Goal: Navigation & Orientation: Find specific page/section

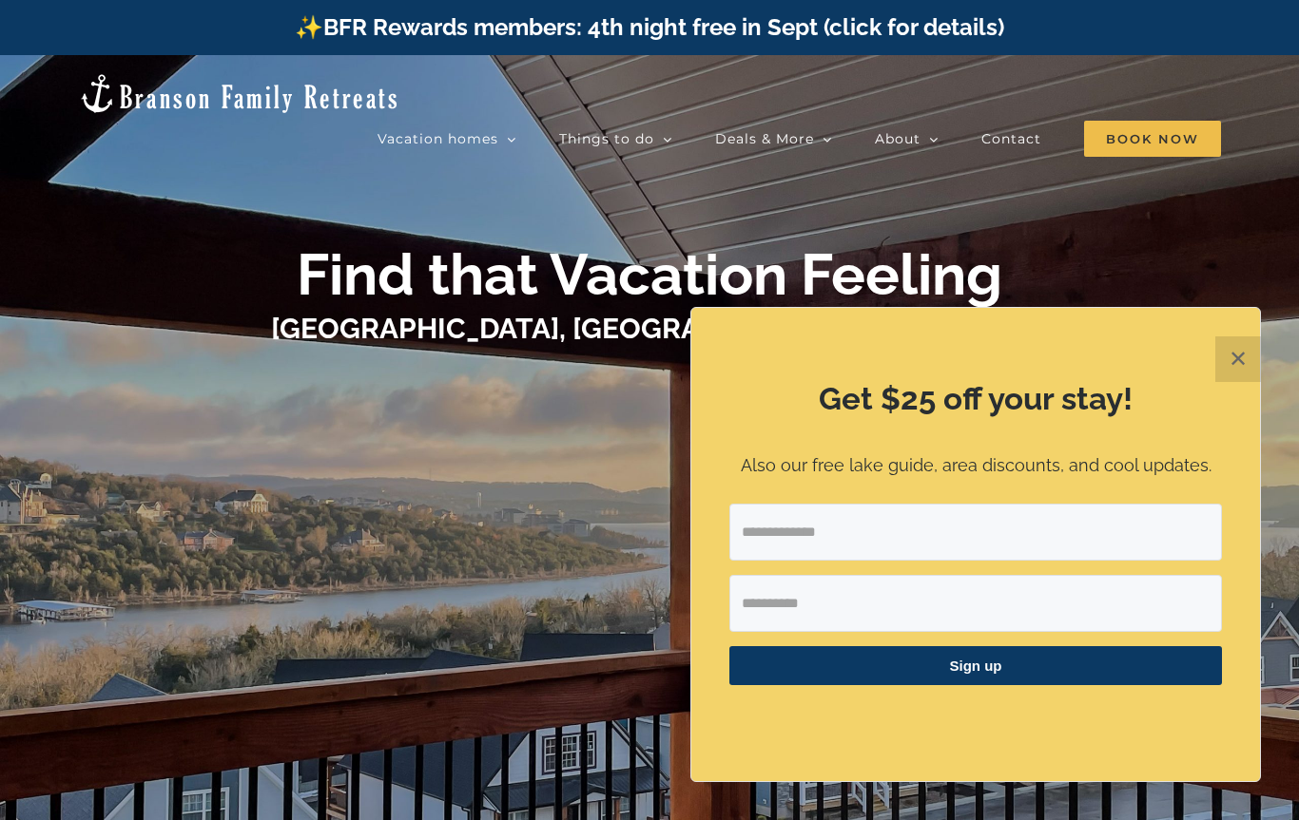
click at [1239, 358] on button "✕" at bounding box center [1238, 360] width 46 height 46
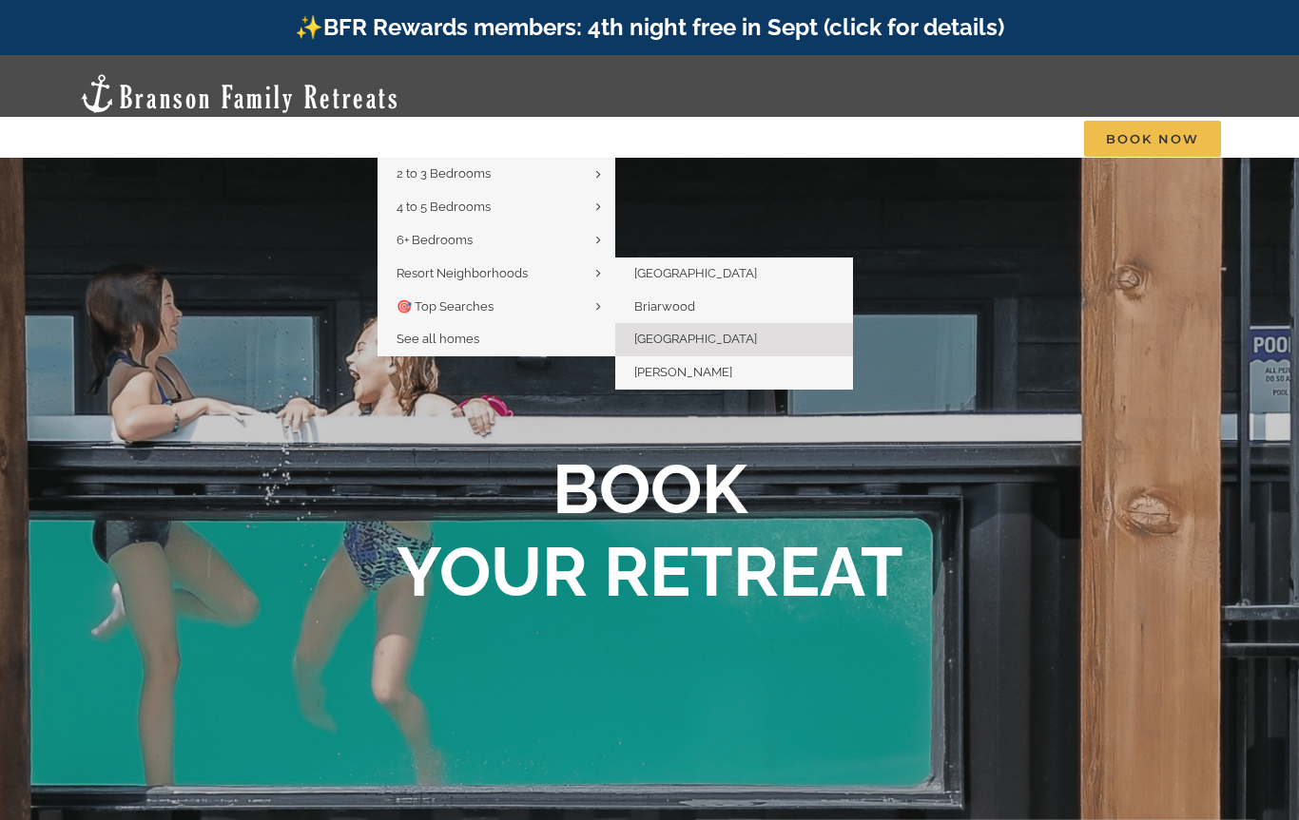
click at [739, 332] on span "[GEOGRAPHIC_DATA]" at bounding box center [695, 339] width 123 height 14
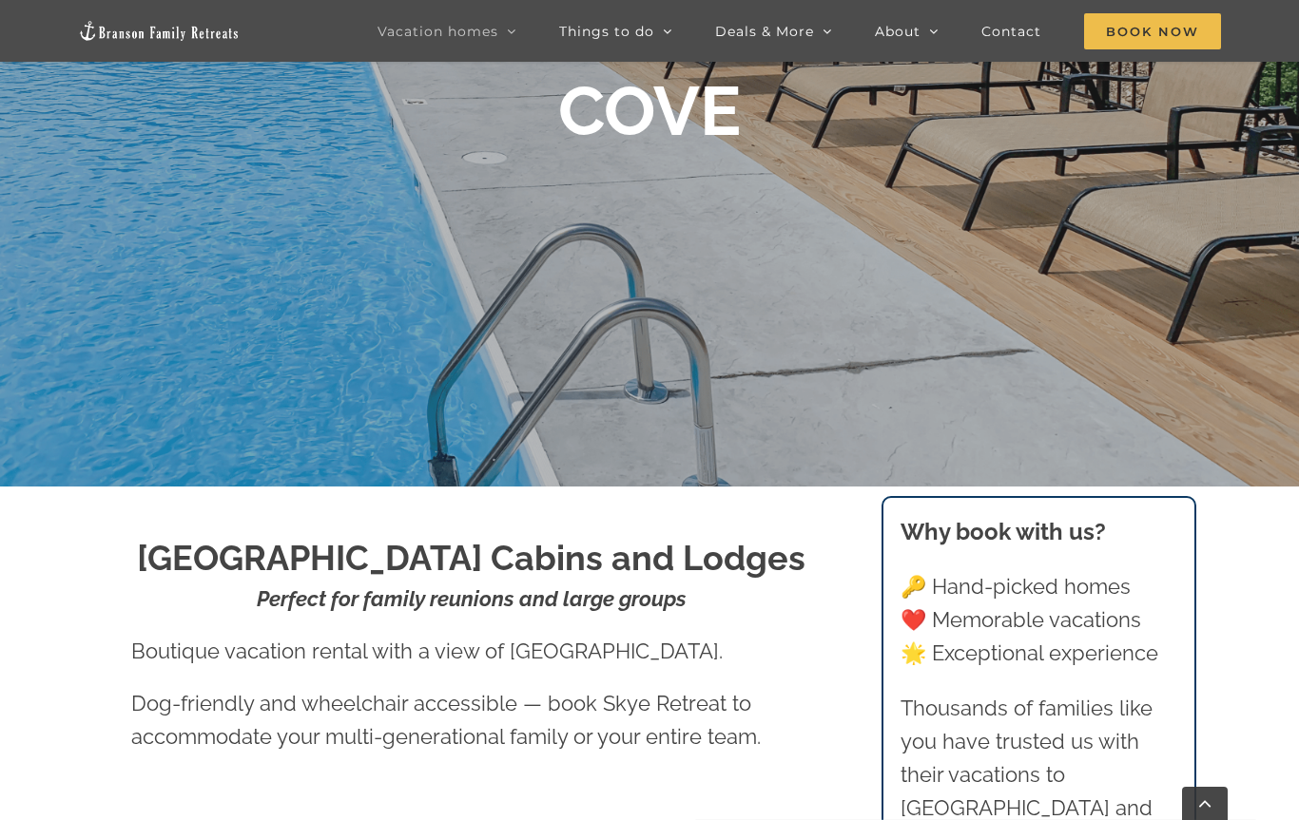
scroll to position [261, 0]
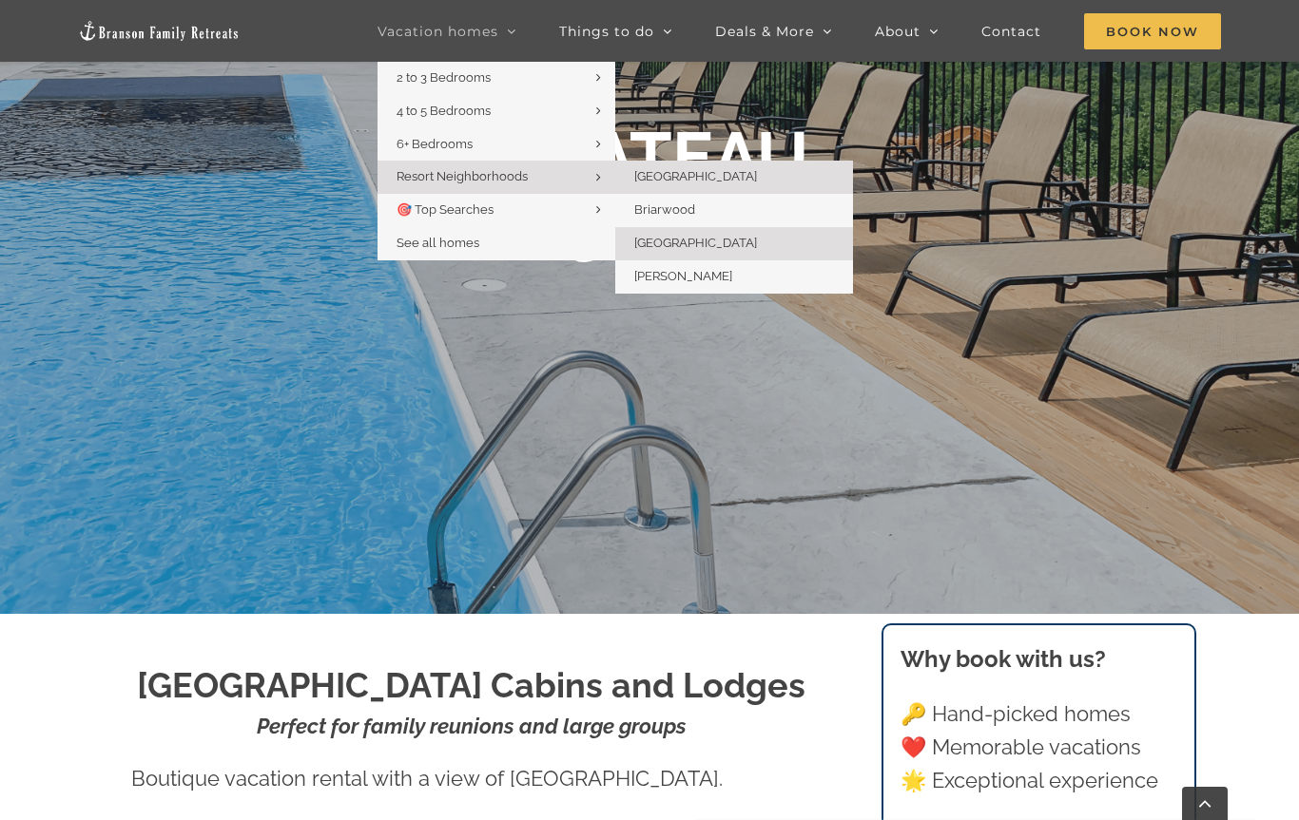
click at [656, 179] on span "[GEOGRAPHIC_DATA]" at bounding box center [695, 176] width 123 height 14
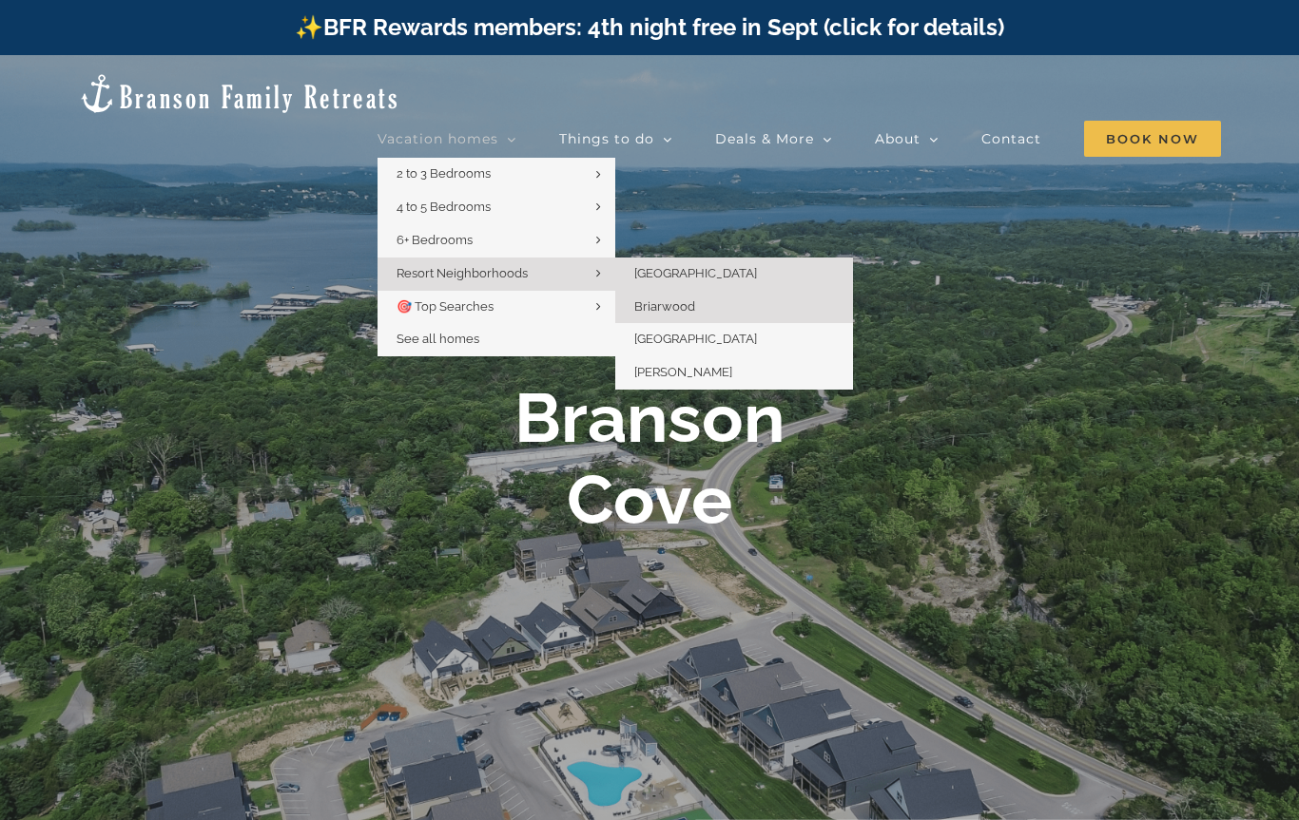
click at [695, 299] on span "Briarwood" at bounding box center [664, 306] width 61 height 14
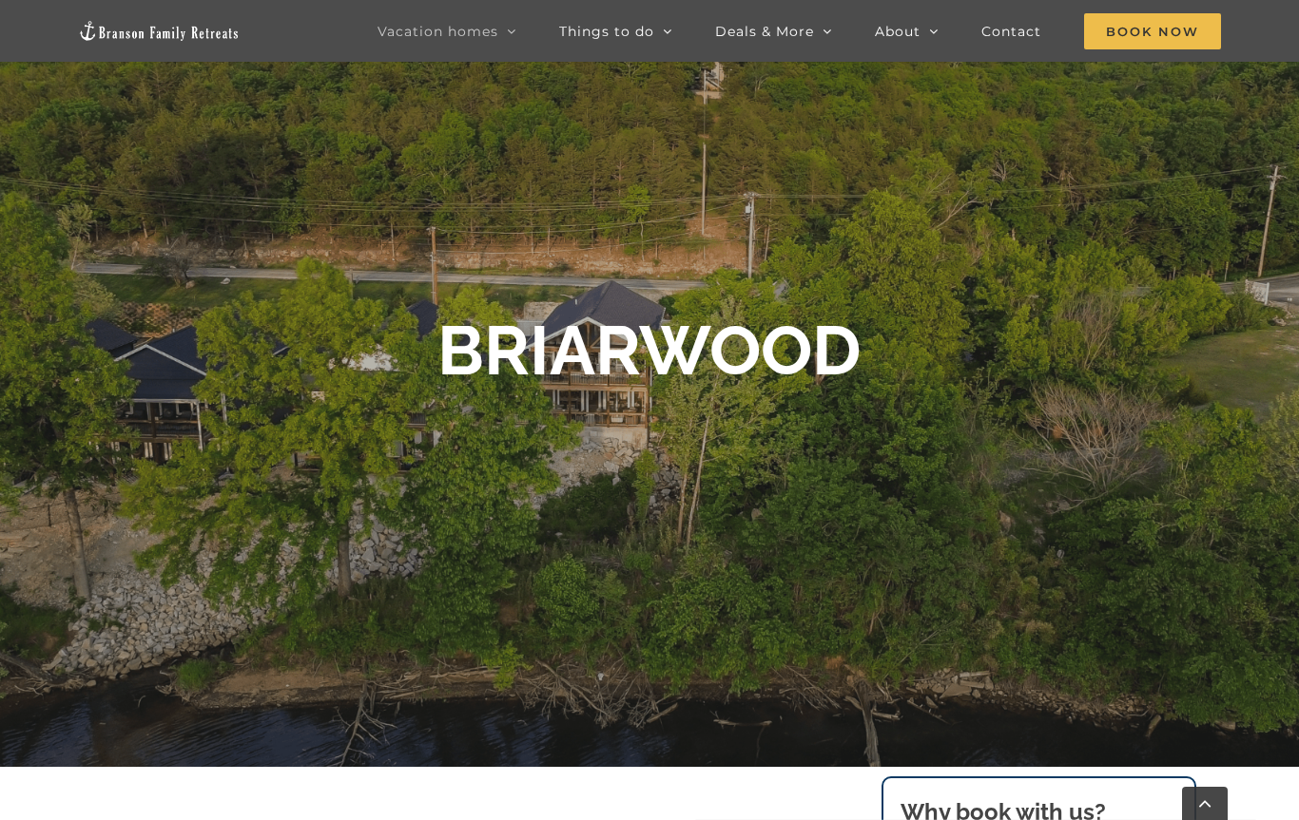
scroll to position [48, 0]
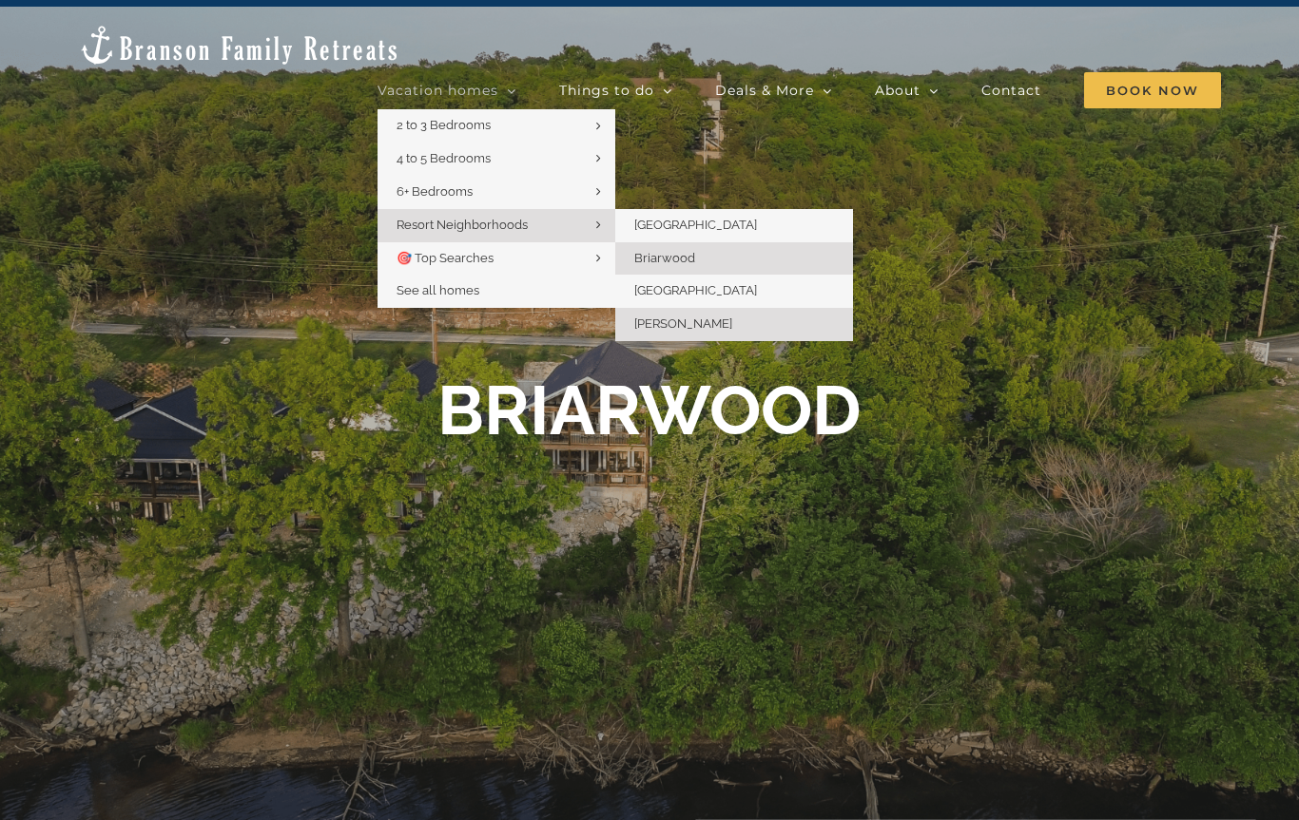
click at [732, 317] on span "[PERSON_NAME]" at bounding box center [683, 324] width 98 height 14
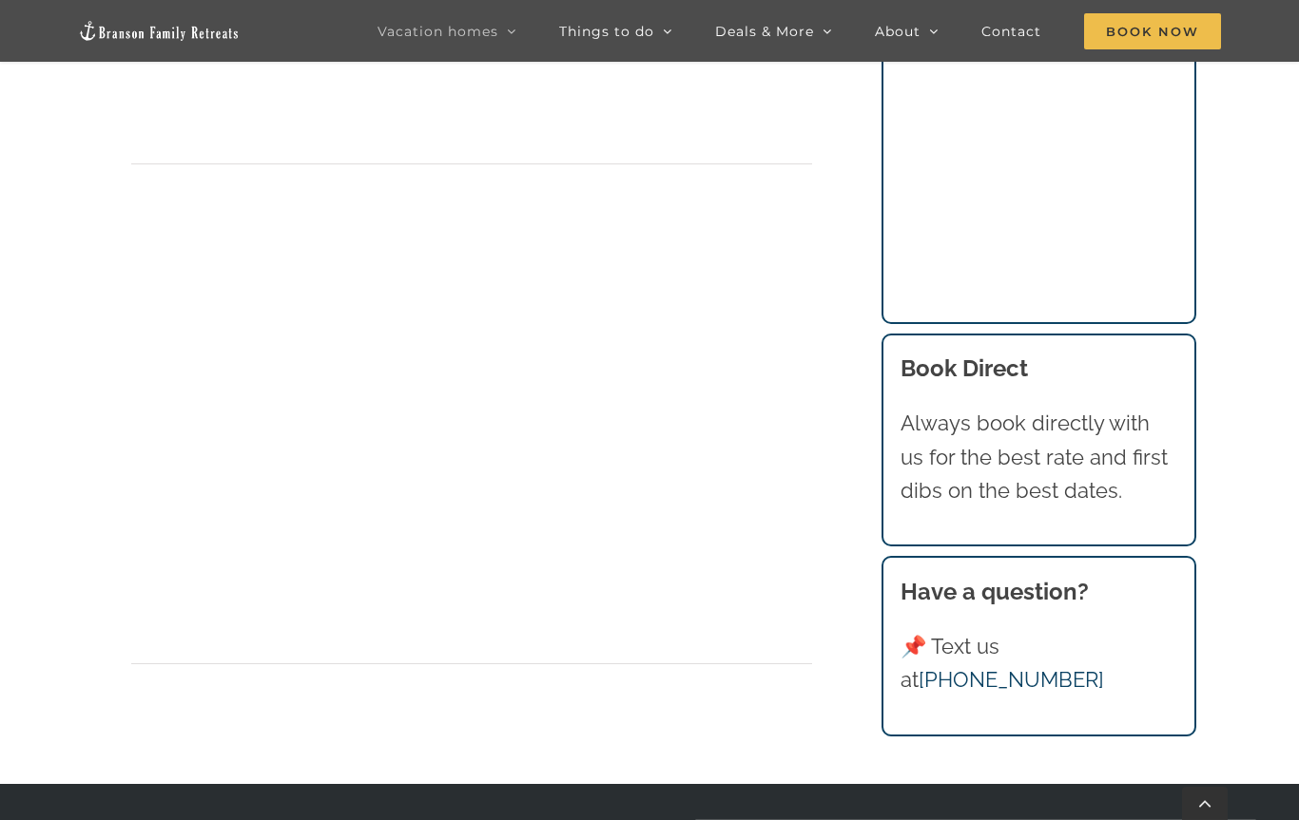
scroll to position [6024, 0]
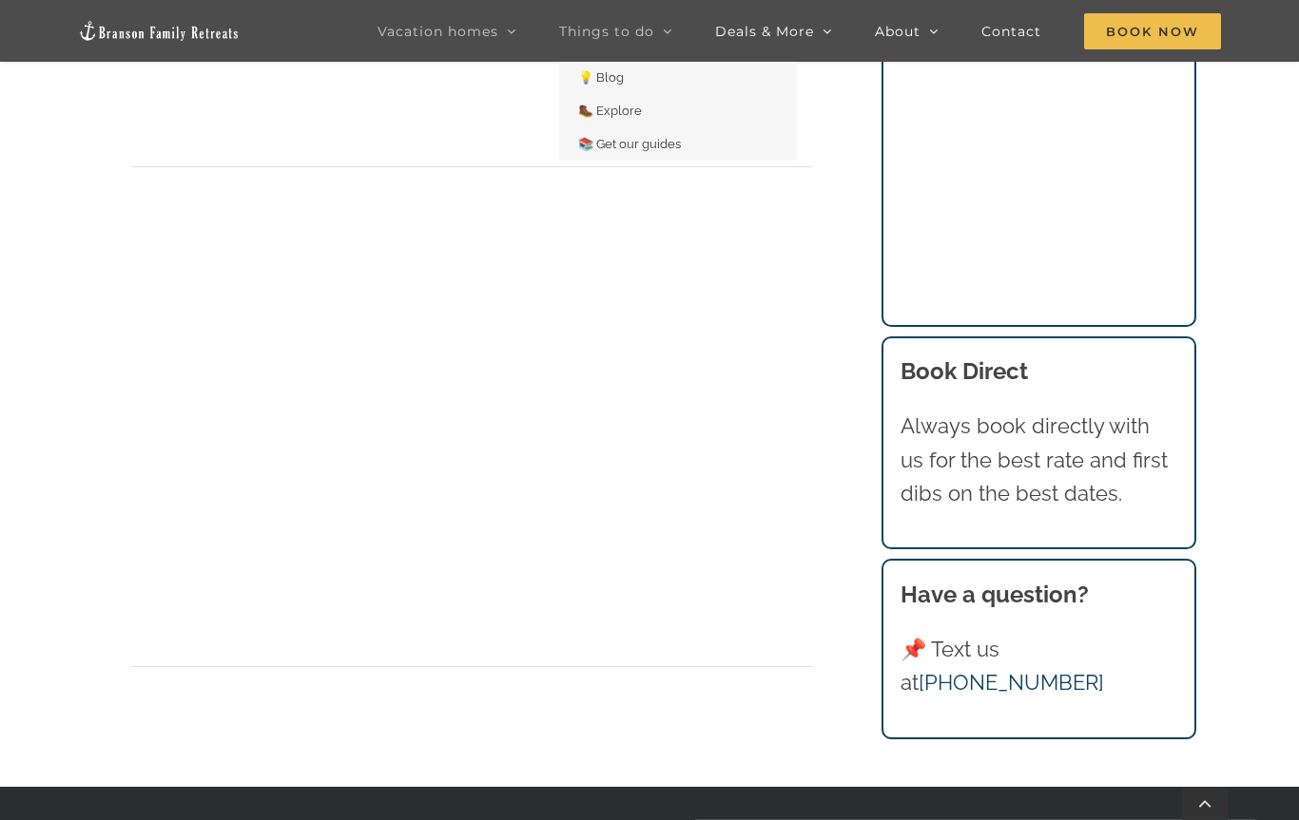
click at [592, 29] on span "Things to do" at bounding box center [606, 31] width 95 height 13
click at [608, 35] on span "Things to do" at bounding box center [606, 31] width 95 height 13
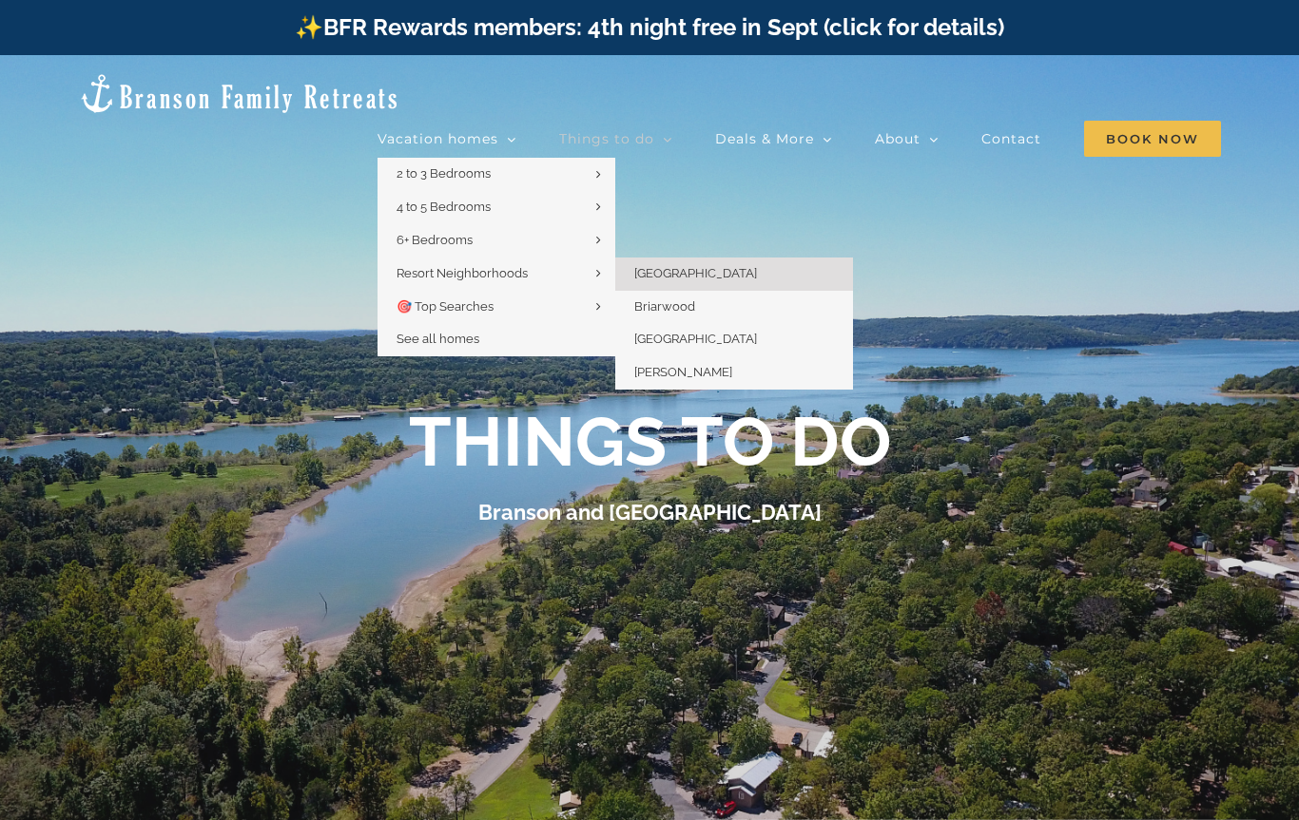
click at [736, 266] on span "[GEOGRAPHIC_DATA]" at bounding box center [695, 273] width 123 height 14
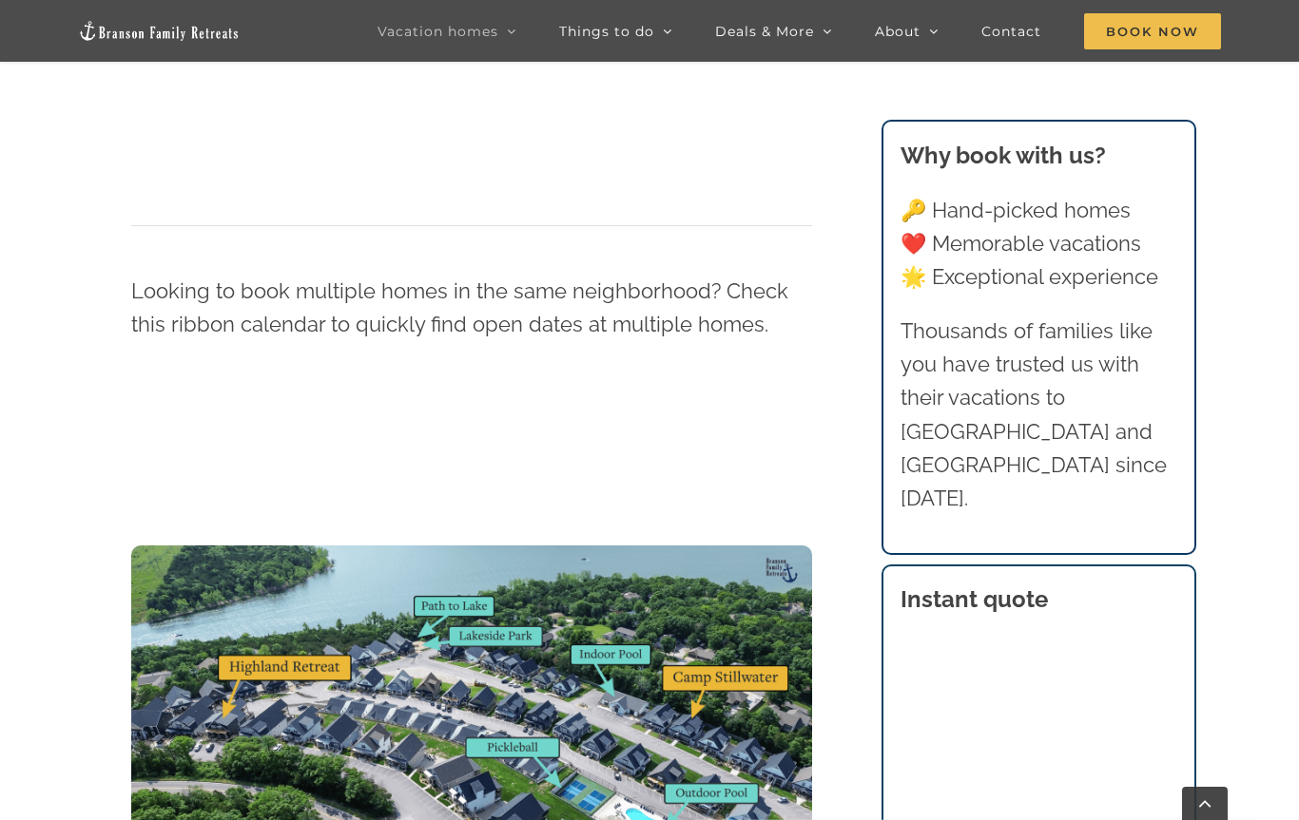
scroll to position [1975, 0]
